Goal: Entertainment & Leisure: Consume media (video, audio)

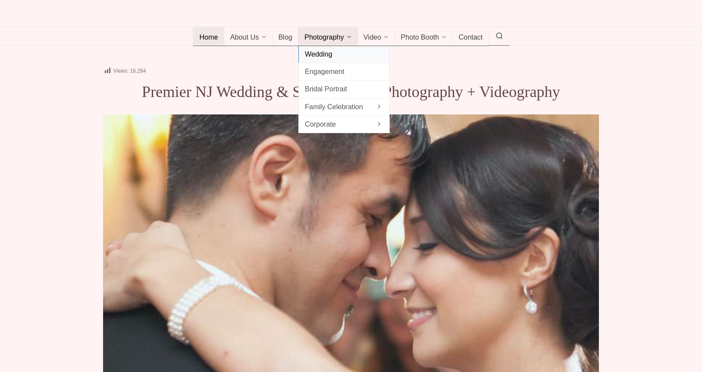
click at [318, 60] on span "Wedding" at bounding box center [344, 54] width 78 height 12
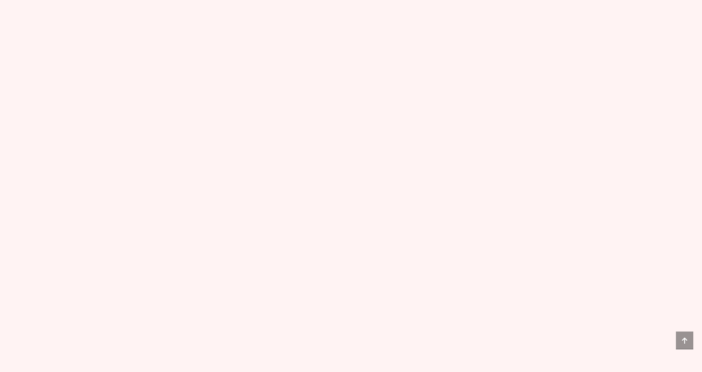
scroll to position [4647, 0]
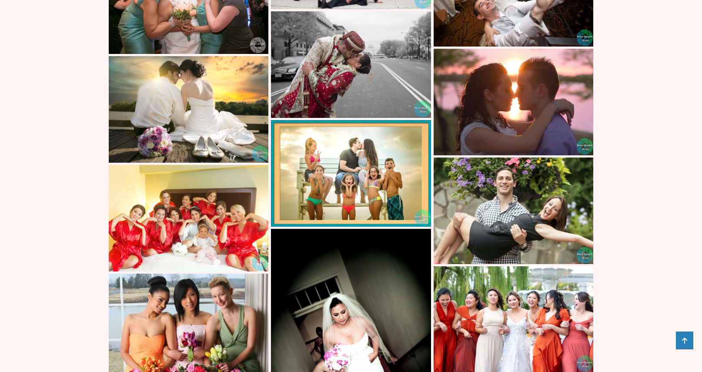
click at [686, 342] on icon at bounding box center [684, 340] width 17 height 17
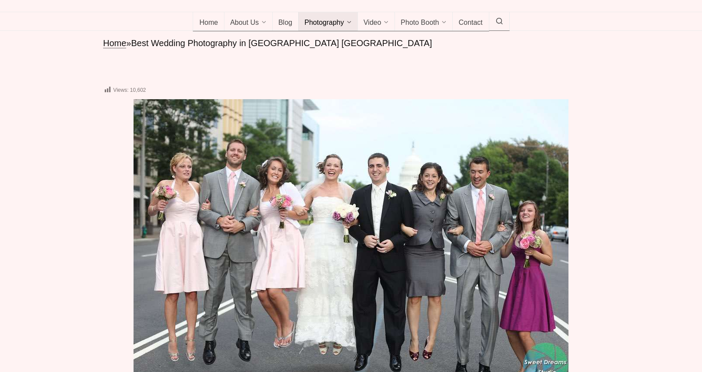
scroll to position [0, 0]
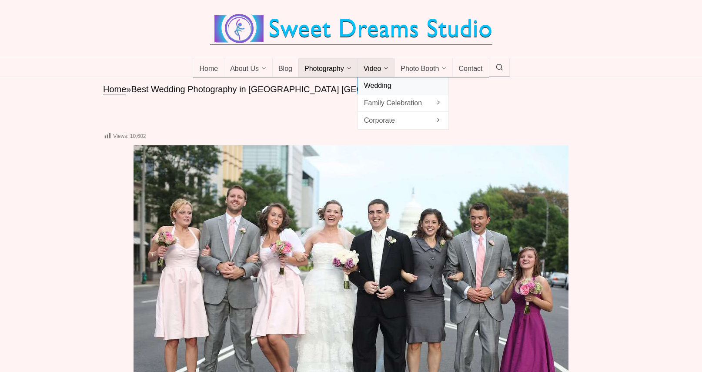
click at [378, 91] on span "Wedding" at bounding box center [403, 86] width 78 height 12
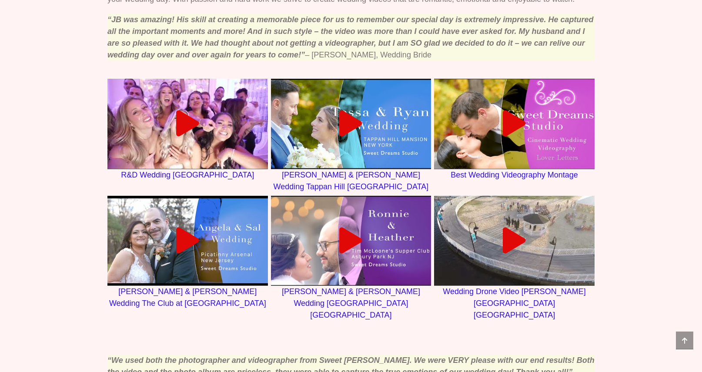
scroll to position [574, 0]
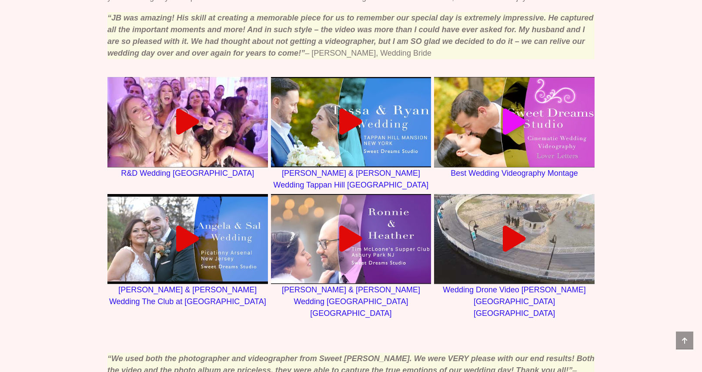
click at [514, 135] on icon at bounding box center [515, 122] width 26 height 26
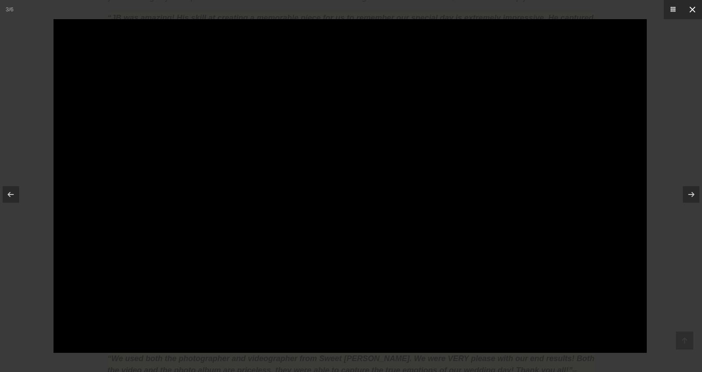
click at [693, 8] on icon at bounding box center [692, 9] width 5 height 5
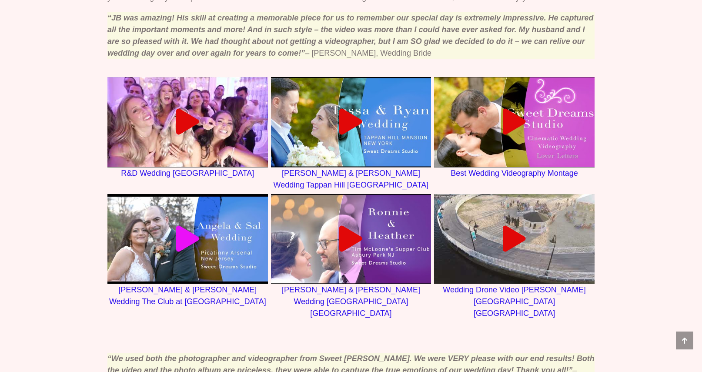
click at [190, 252] on icon at bounding box center [187, 239] width 26 height 26
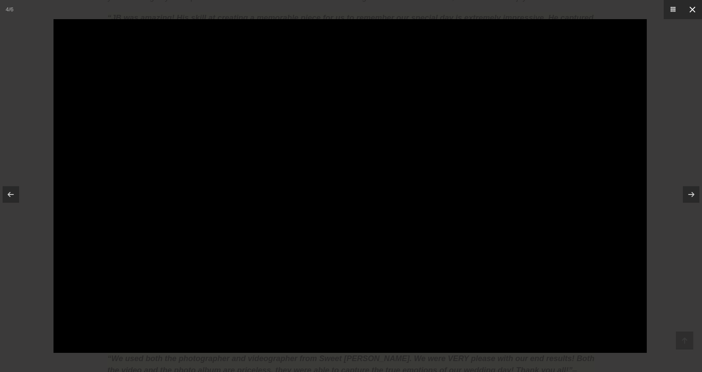
click at [694, 9] on icon at bounding box center [693, 9] width 10 height 10
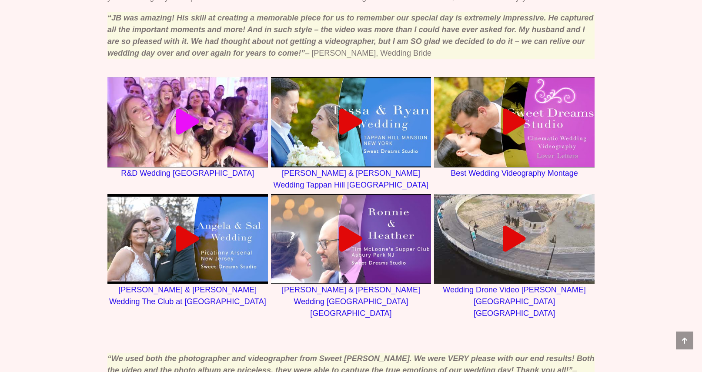
click at [184, 135] on icon at bounding box center [187, 122] width 26 height 26
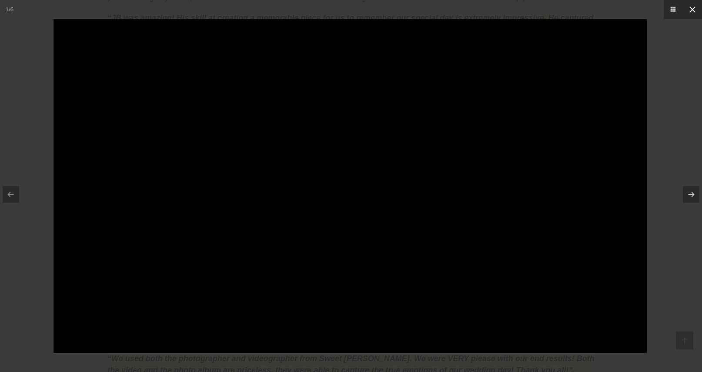
click at [692, 10] on icon at bounding box center [692, 9] width 5 height 5
